Goal: Find specific page/section: Find specific page/section

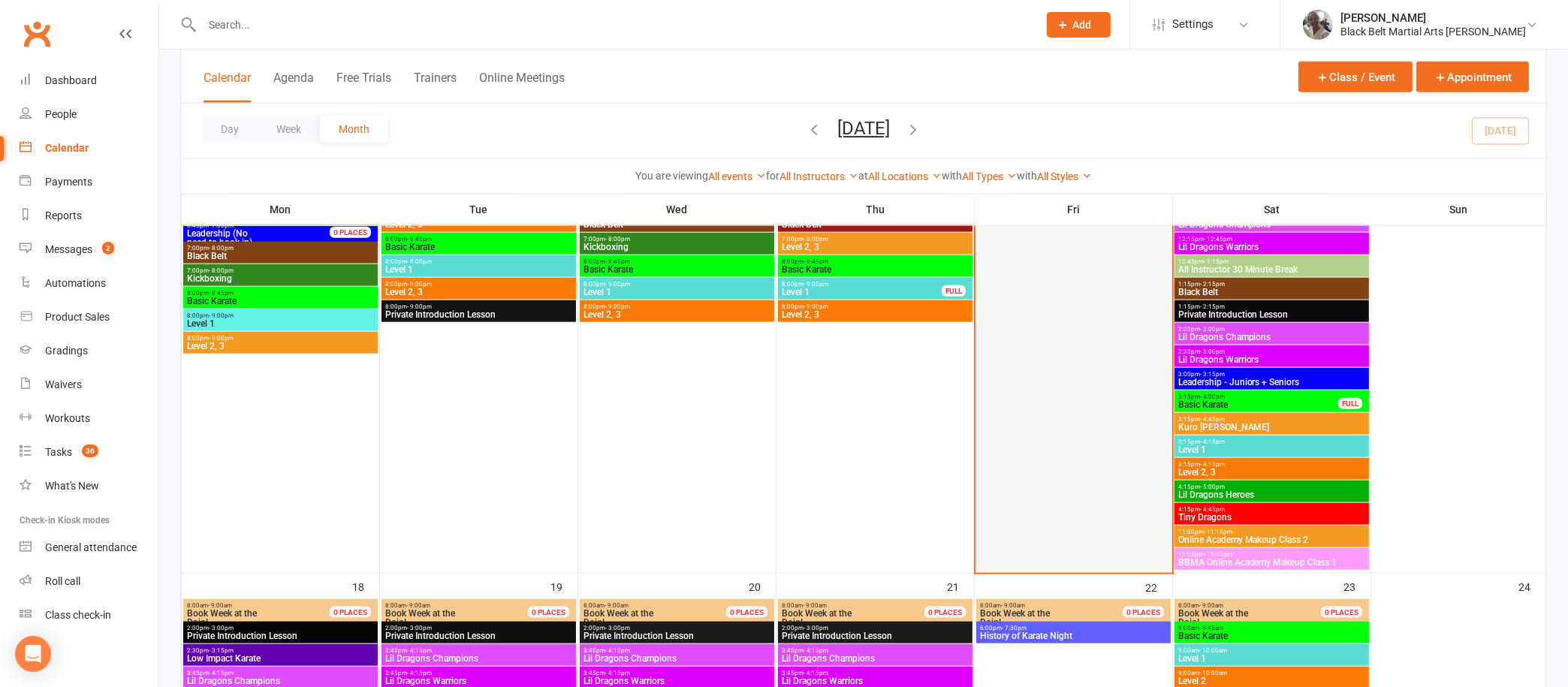
scroll to position [1933, 0]
click at [1290, 416] on div "3:15pm - 4:45pm Kuro [PERSON_NAME]" at bounding box center [1271, 425] width 194 height 22
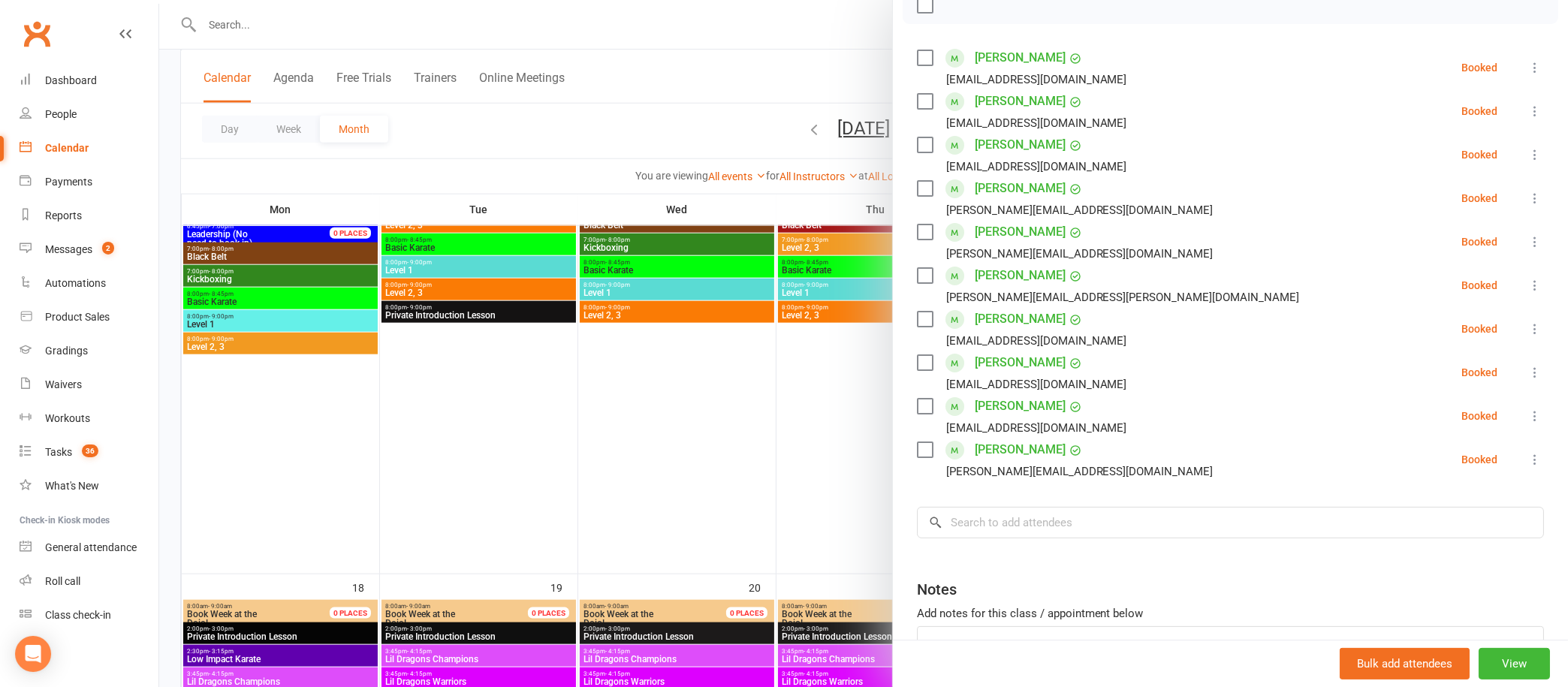
scroll to position [233, 0]
click at [1076, 533] on input "search" at bounding box center [1230, 522] width 627 height 31
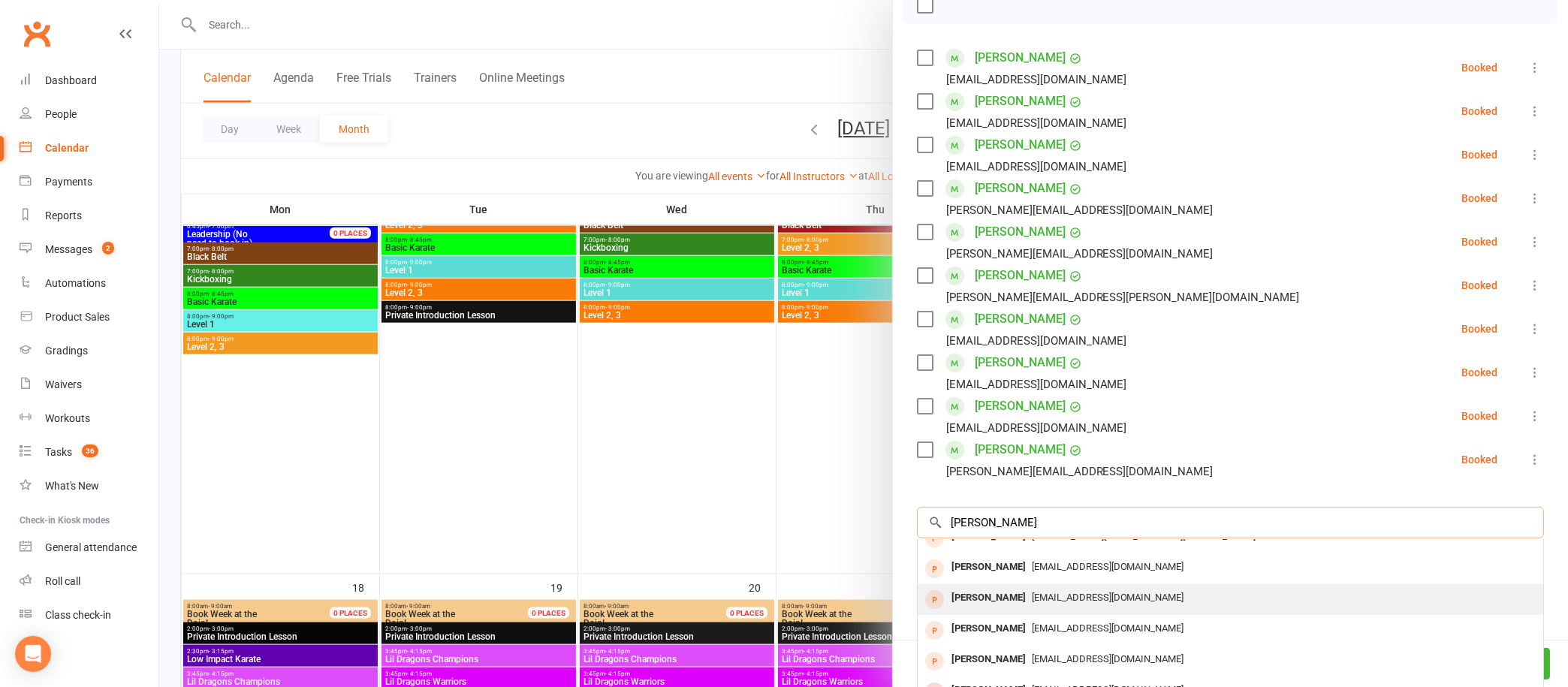
scroll to position [82, 0]
type input "[PERSON_NAME]"
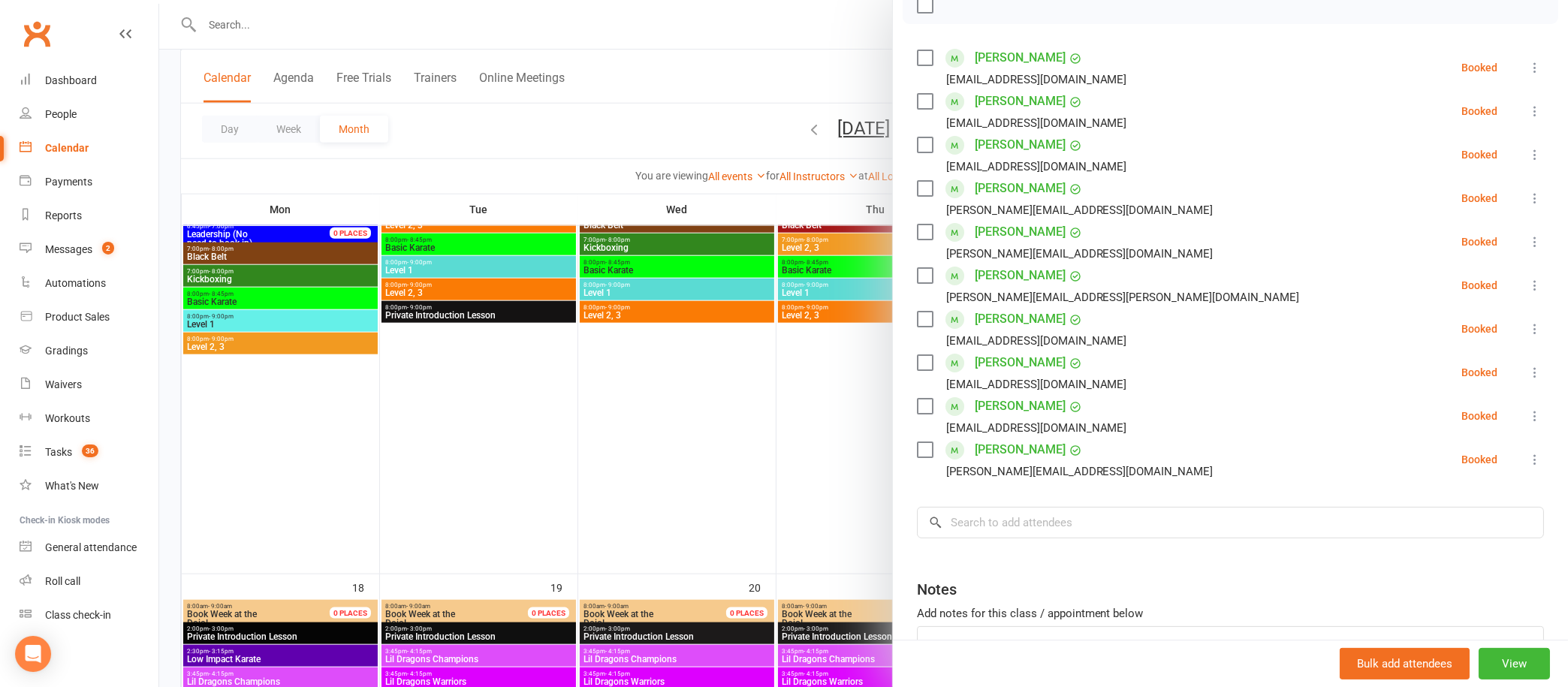
drag, startPoint x: 1480, startPoint y: 622, endPoint x: 1478, endPoint y: 556, distance: 66.0
click at [1478, 556] on div "Class kiosk mode Roll call 3:15 PM - 4:45 PM, [DATE] with [PERSON_NAME] at [GEO…" at bounding box center [1230, 290] width 675 height 920
click at [555, 33] on div at bounding box center [863, 344] width 1409 height 687
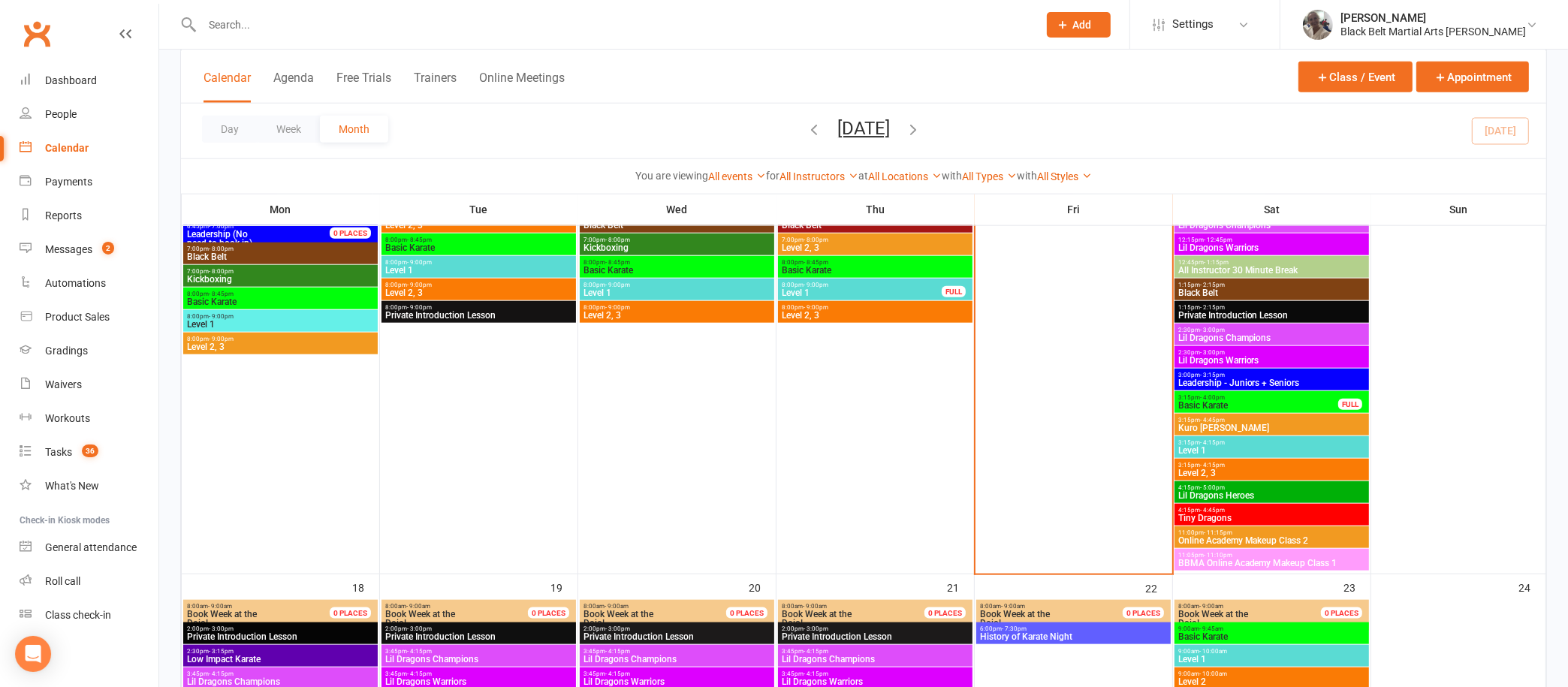
click at [501, 20] on input "text" at bounding box center [612, 25] width 829 height 21
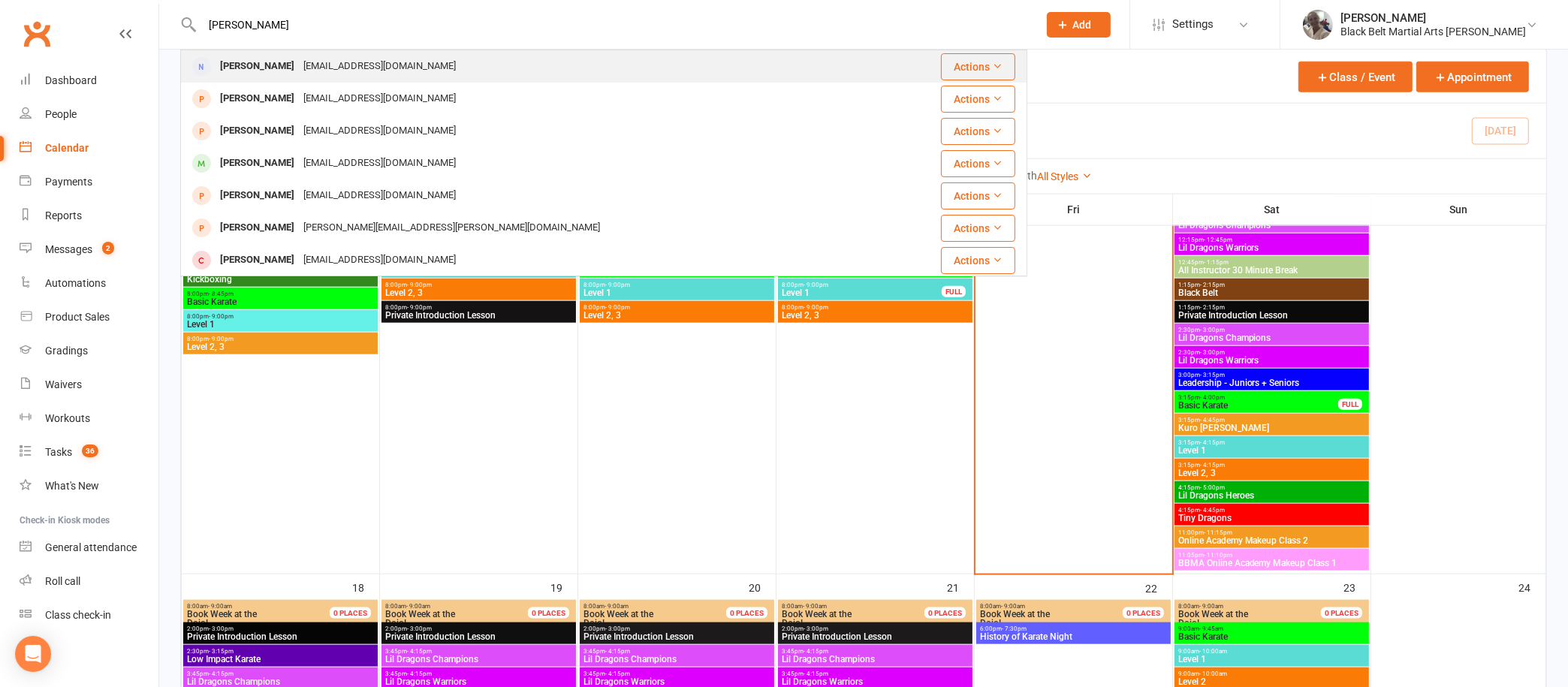
type input "[PERSON_NAME]"
click at [293, 71] on div "[PERSON_NAME]" at bounding box center [257, 67] width 83 height 22
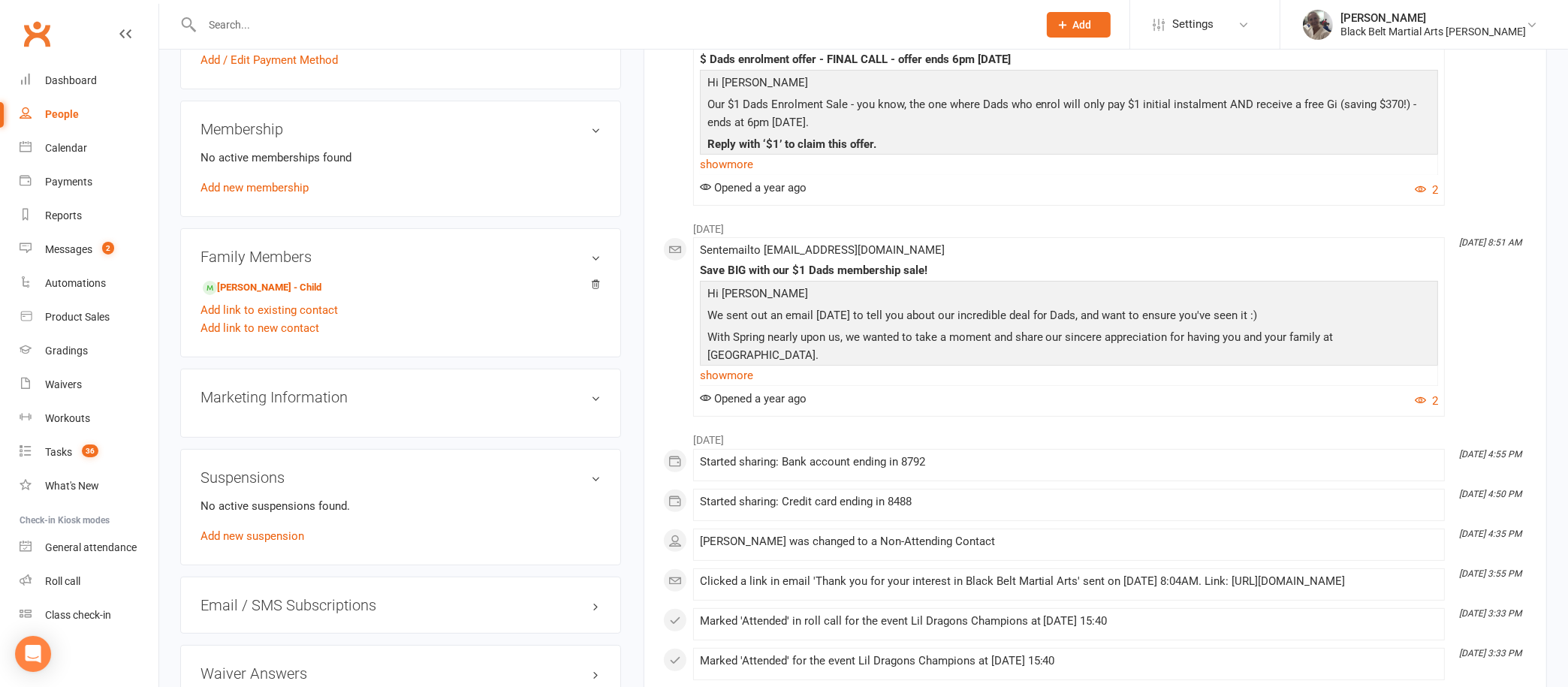
scroll to position [495, 0]
click at [263, 285] on link "[PERSON_NAME] - Child" at bounding box center [262, 288] width 119 height 16
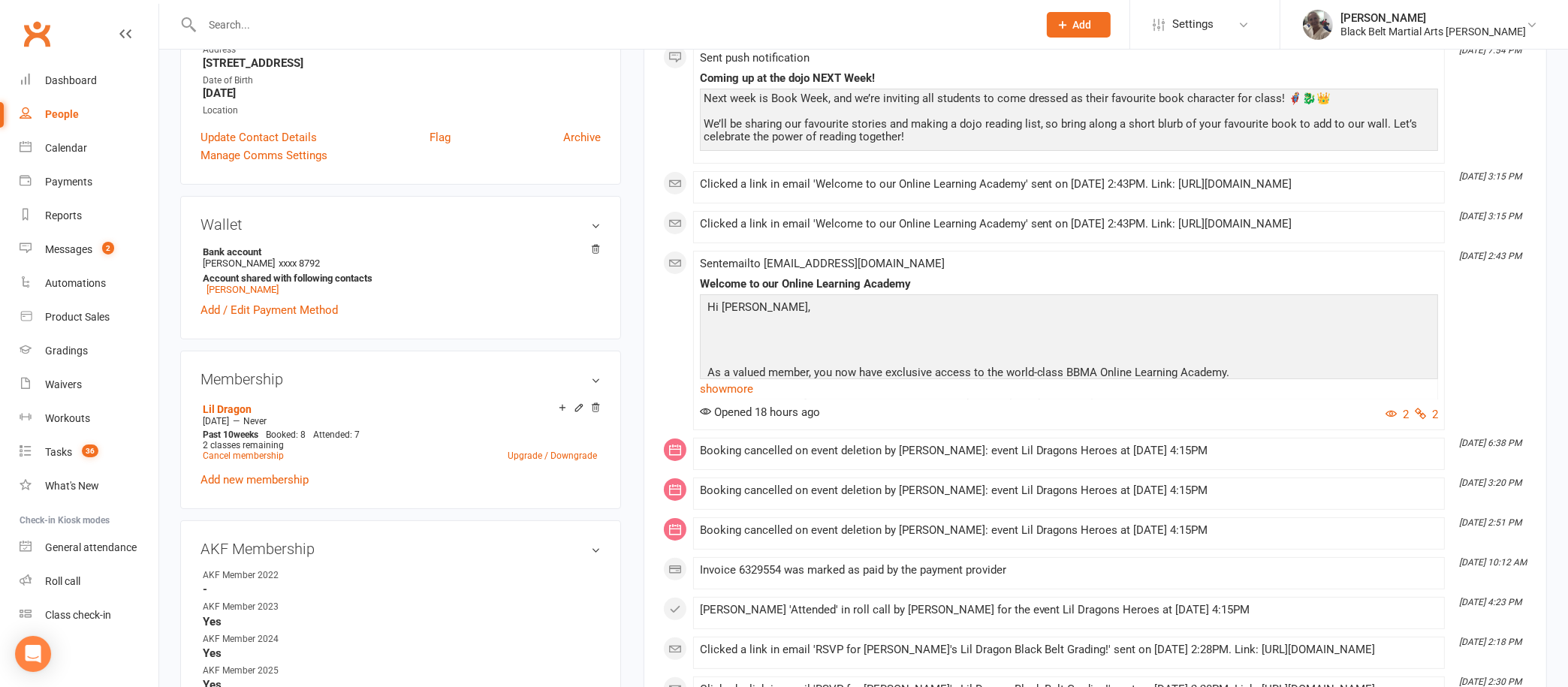
scroll to position [281, 0]
click at [749, 381] on link "show more" at bounding box center [1069, 387] width 738 height 21
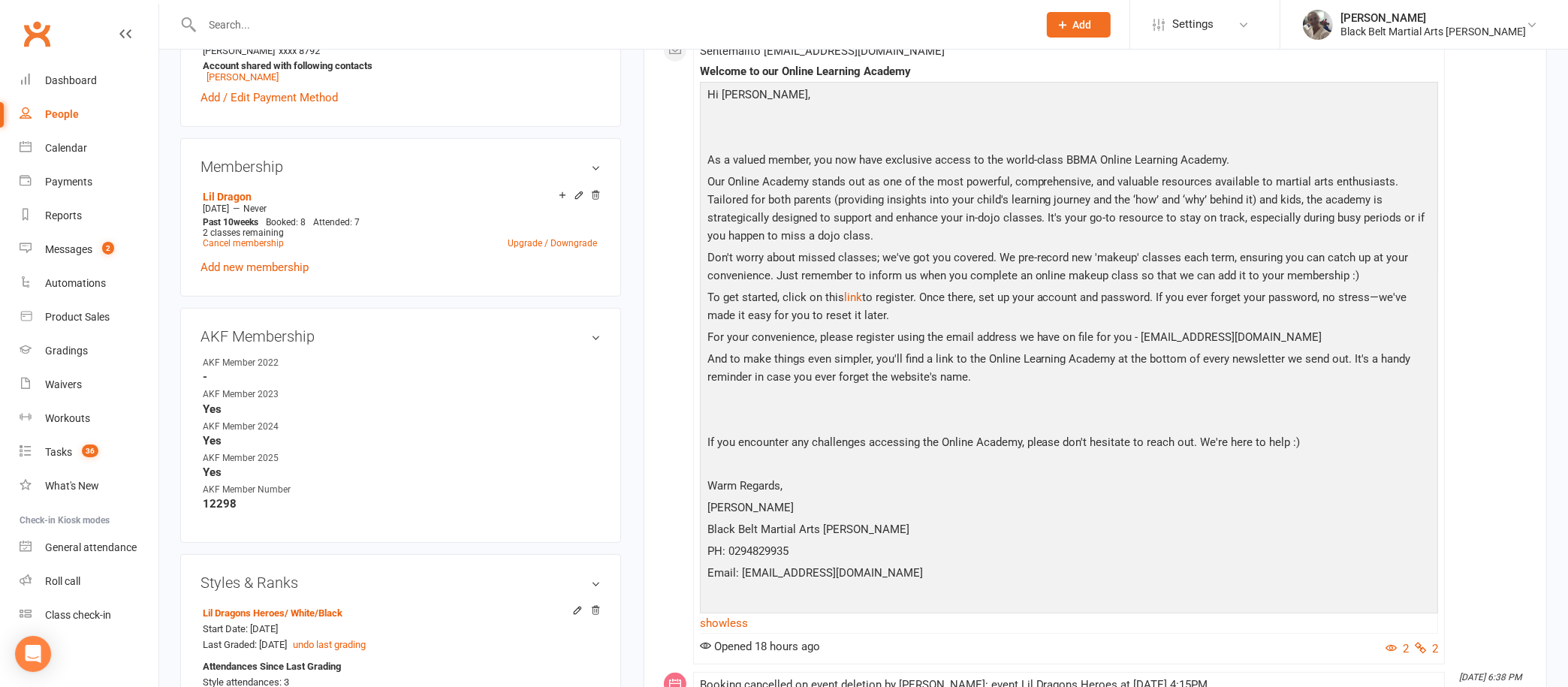
scroll to position [494, 0]
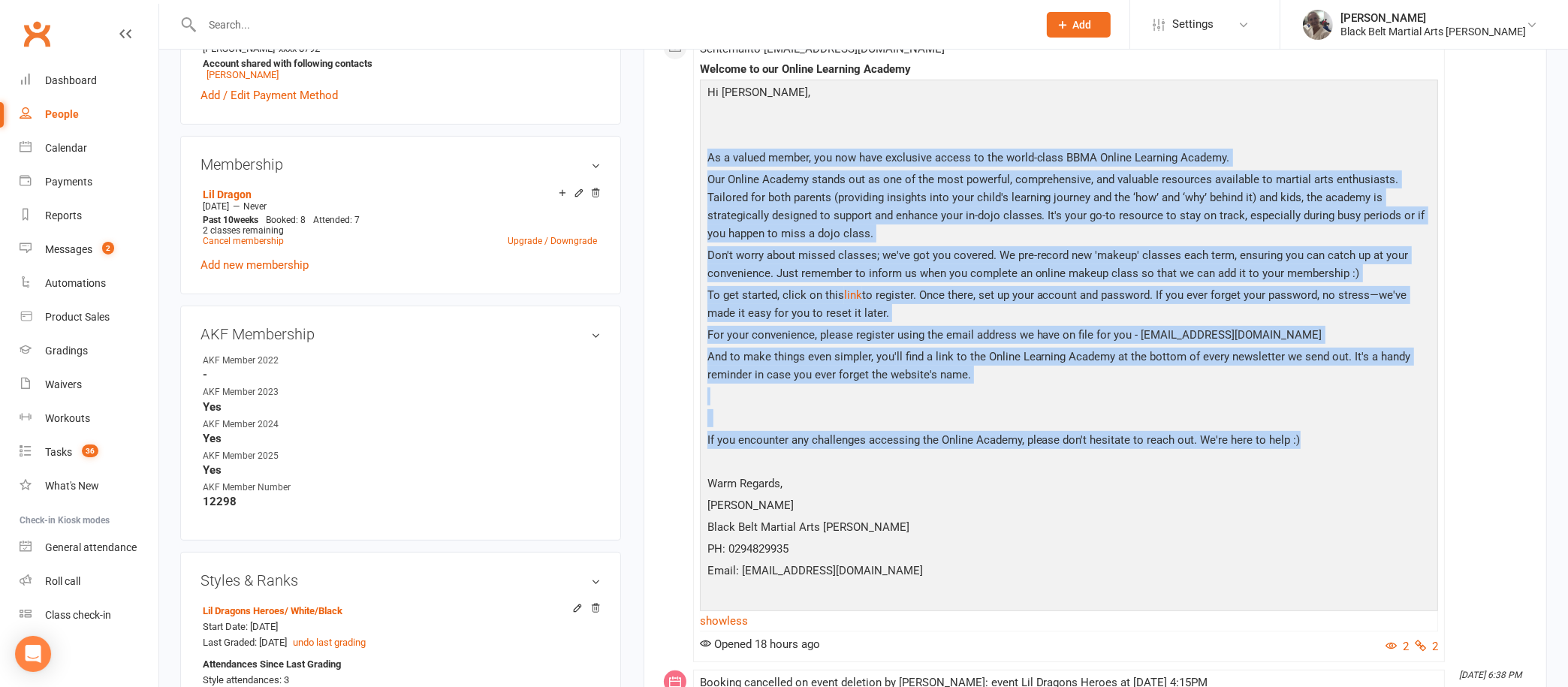
drag, startPoint x: 708, startPoint y: 154, endPoint x: 1312, endPoint y: 438, distance: 667.4
click at [1312, 438] on div "Hi [PERSON_NAME], As a valued member, you now have exclusive access to the worl…" at bounding box center [1069, 344] width 730 height 522
copy div "Lo i dolors ametco, adi eli sedd eiusmodte incidi ut lab etdol-magna ALIQ Enima…"
click at [1100, 390] on p at bounding box center [1069, 399] width 730 height 22
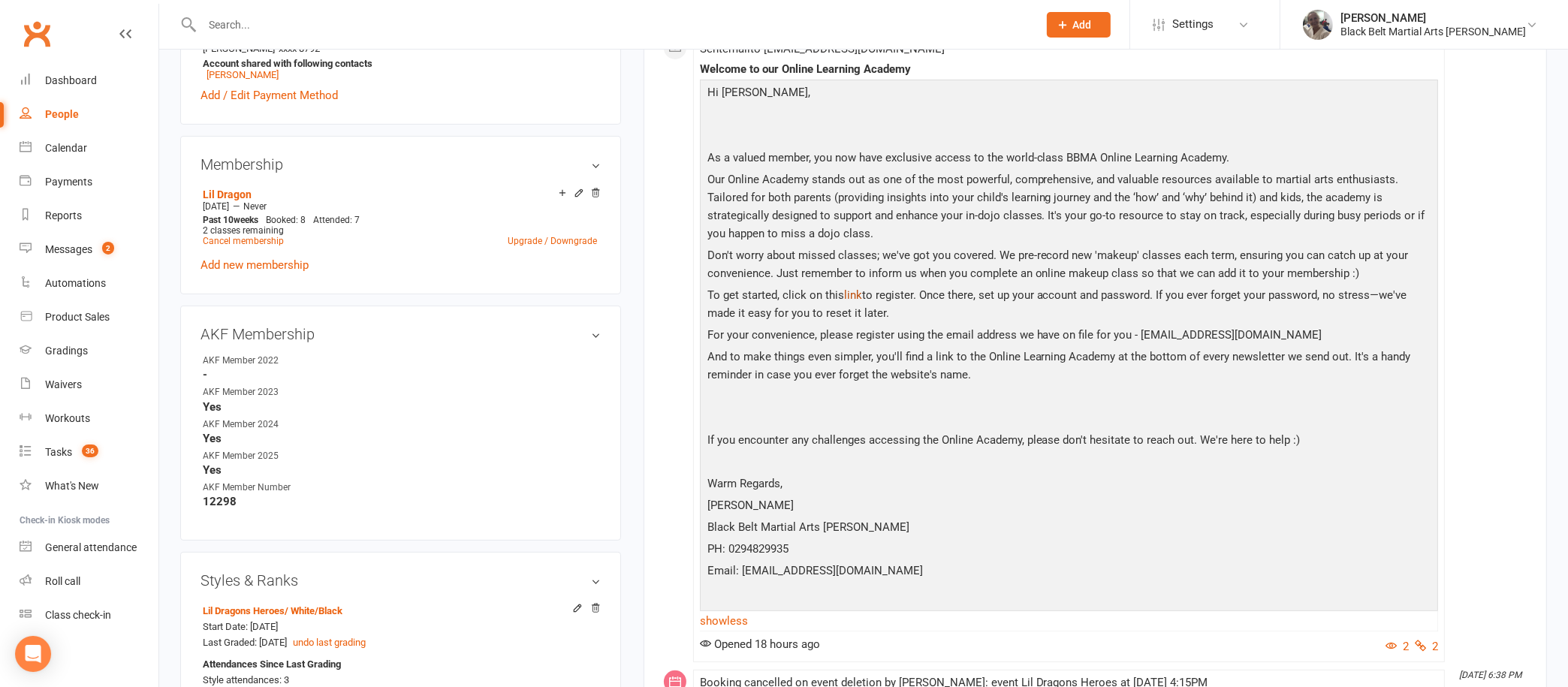
click at [854, 288] on link "link" at bounding box center [852, 295] width 18 height 14
